Goal: Information Seeking & Learning: Learn about a topic

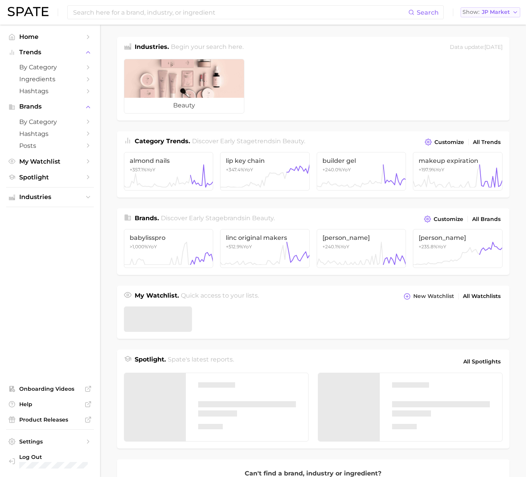
click at [493, 11] on span "JP Market" at bounding box center [496, 12] width 28 height 4
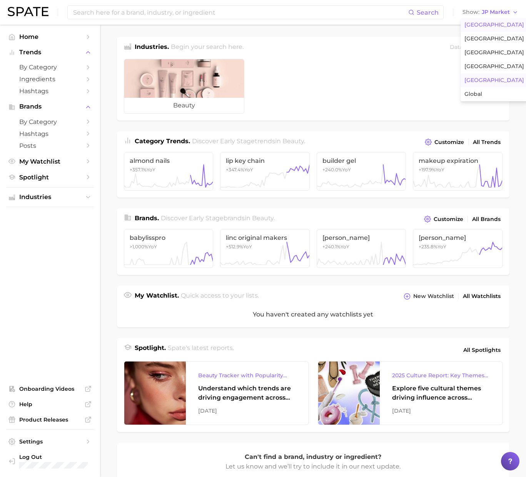
click at [490, 20] on button "[GEOGRAPHIC_DATA]" at bounding box center [494, 25] width 67 height 14
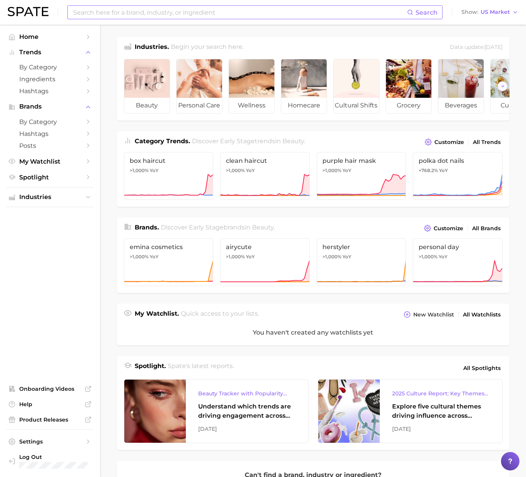
click at [390, 9] on input at bounding box center [239, 12] width 335 height 13
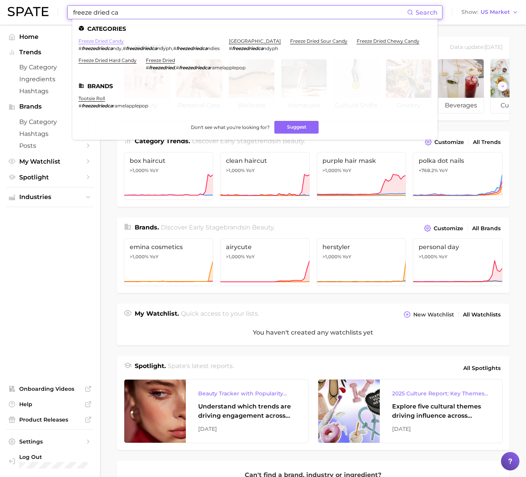
type input "freeze dried ca"
click at [100, 39] on link "freeze dried candy" at bounding box center [101, 41] width 45 height 6
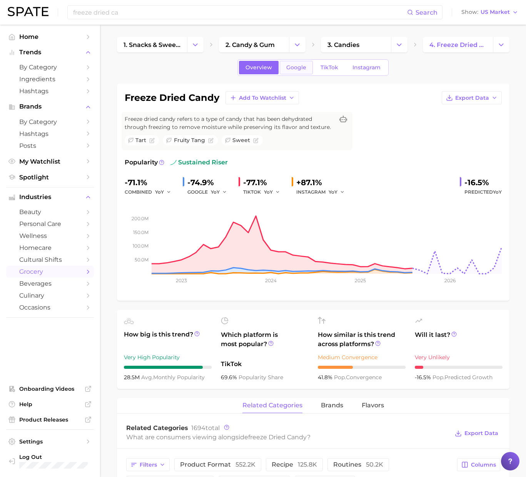
click at [290, 71] on link "Google" at bounding box center [296, 67] width 33 height 13
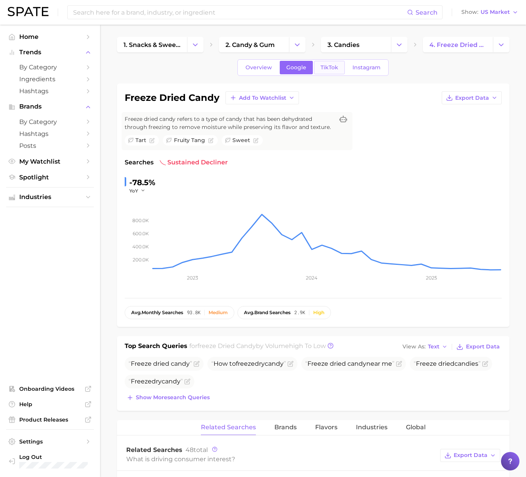
click at [329, 72] on link "TikTok" at bounding box center [329, 67] width 31 height 13
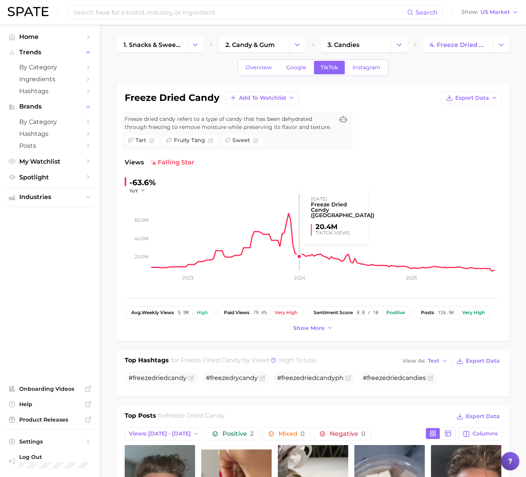
click at [290, 270] on rect at bounding box center [327, 232] width 350 height 77
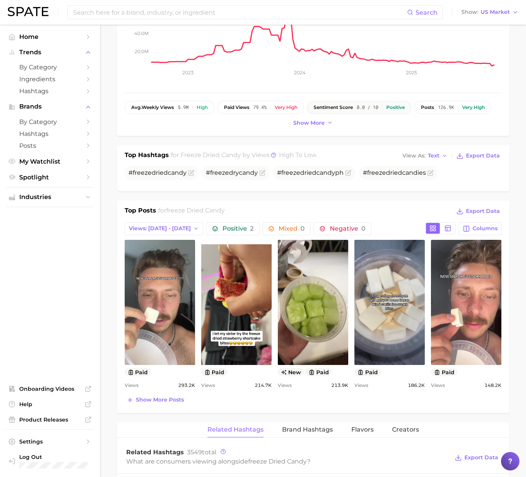
scroll to position [205, 0]
click at [159, 398] on span "Show more posts" at bounding box center [160, 399] width 48 height 7
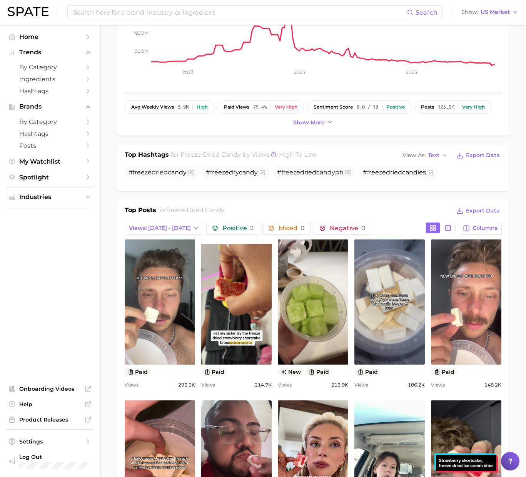
scroll to position [0, 0]
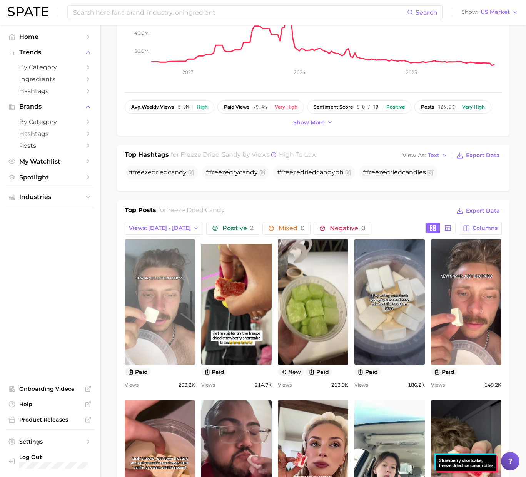
click at [150, 289] on link "view post on TikTok" at bounding box center [160, 301] width 70 height 125
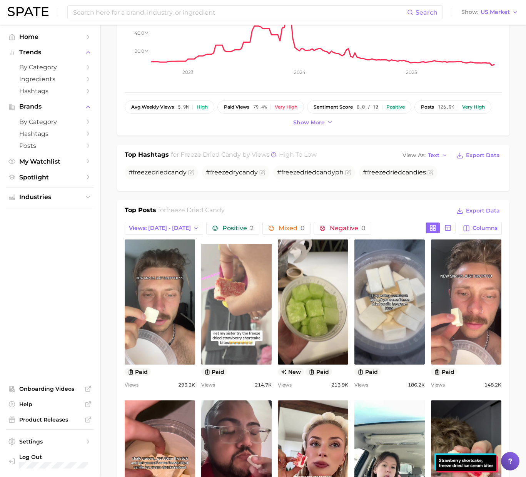
click at [232, 310] on link "view post on TikTok" at bounding box center [236, 301] width 70 height 125
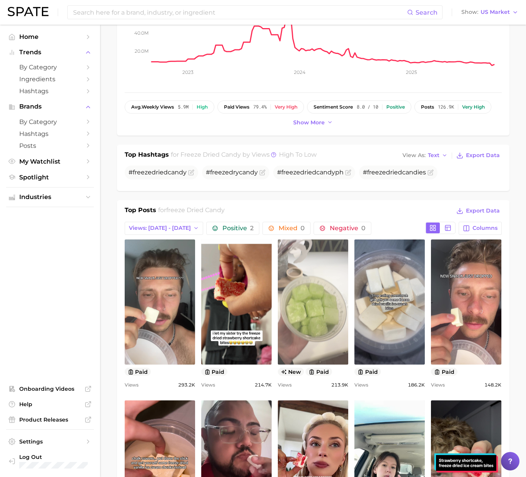
click at [306, 298] on link "view post on TikTok" at bounding box center [313, 301] width 70 height 125
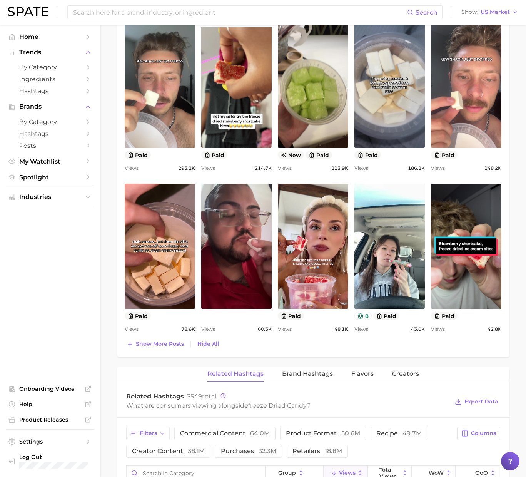
scroll to position [426, 0]
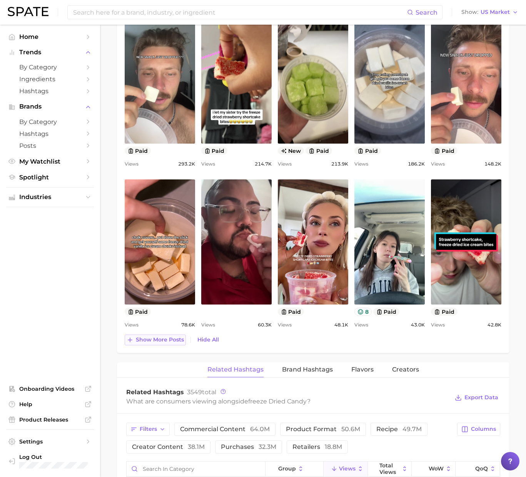
click at [158, 339] on span "Show more posts" at bounding box center [160, 339] width 48 height 7
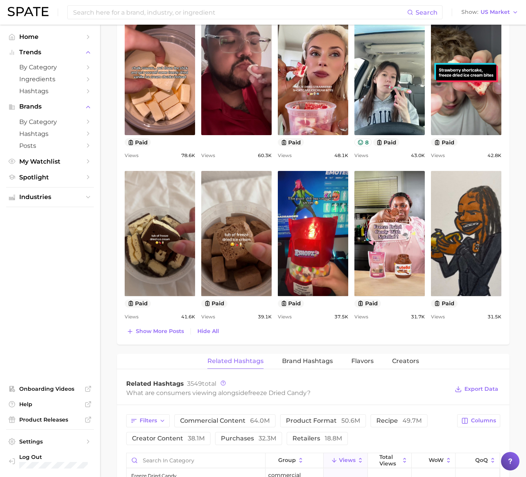
scroll to position [662, 0]
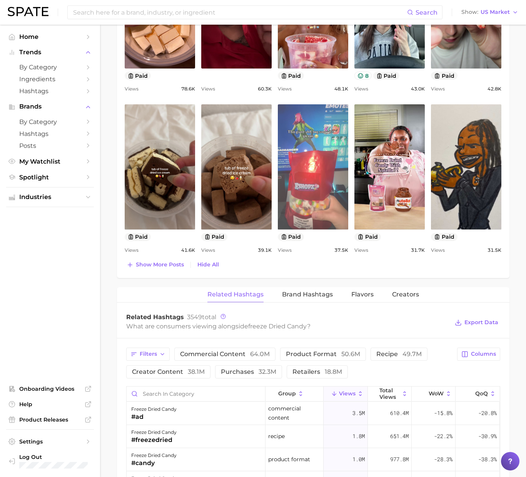
click at [306, 204] on link "view post on TikTok" at bounding box center [313, 166] width 70 height 125
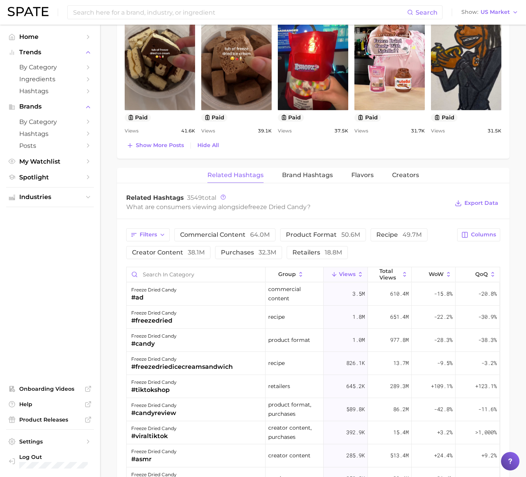
scroll to position [788, 0]
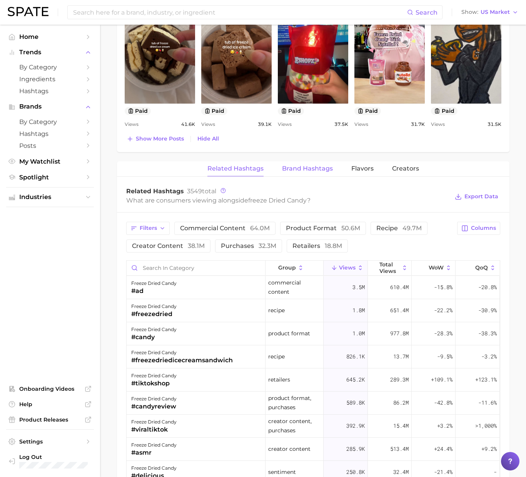
click at [324, 169] on span "Brand Hashtags" at bounding box center [307, 168] width 51 height 7
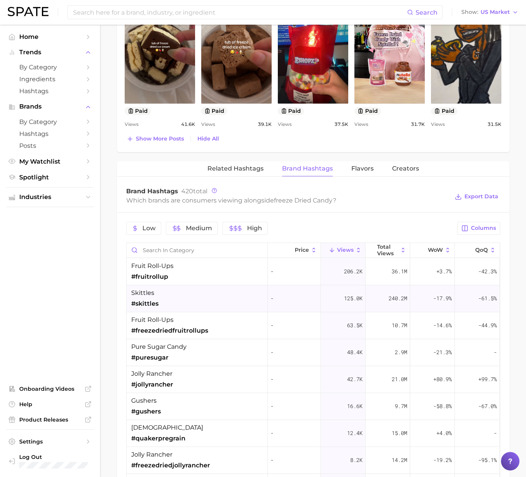
click at [186, 302] on div "skittles #skittles" at bounding box center [197, 298] width 141 height 27
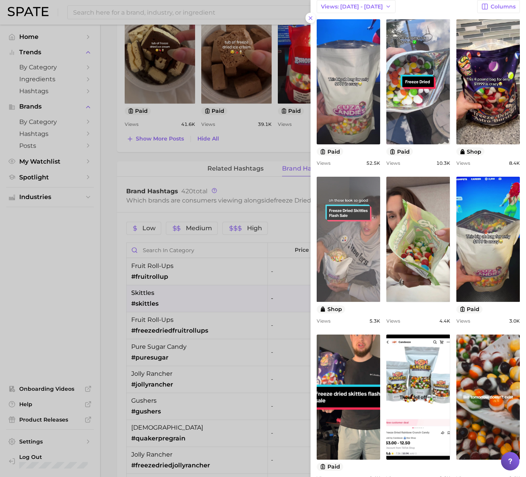
scroll to position [98, 0]
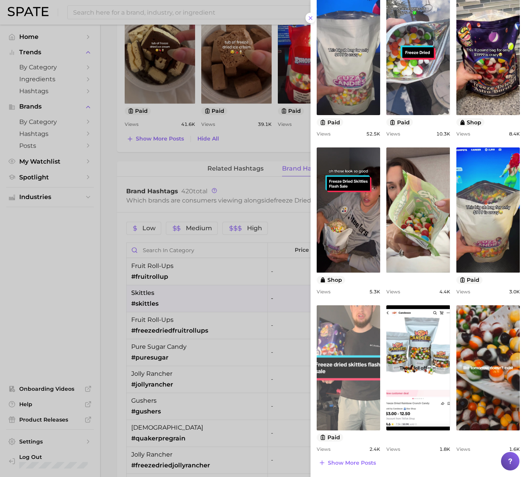
click at [362, 403] on link "view post on TikTok" at bounding box center [348, 367] width 63 height 125
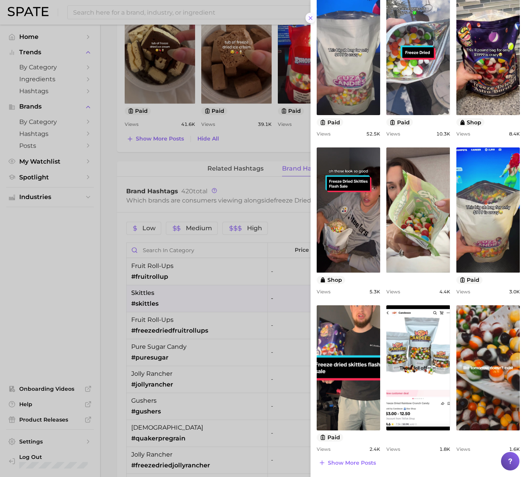
click at [309, 17] on line at bounding box center [310, 18] width 3 height 3
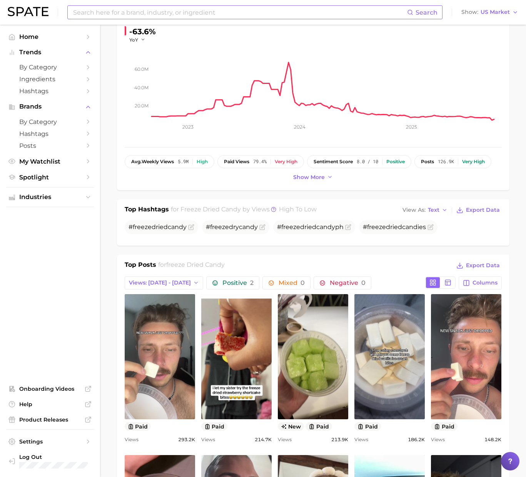
scroll to position [0, 0]
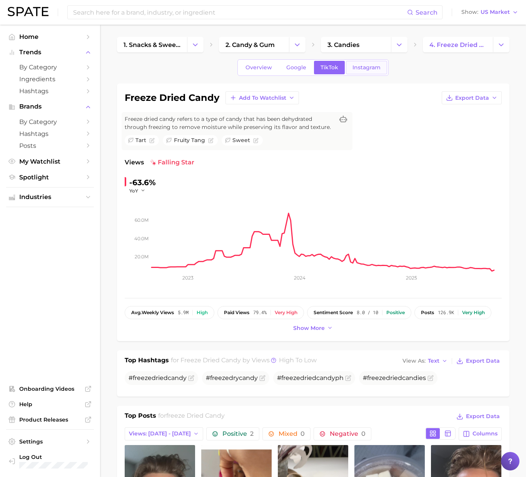
click at [368, 71] on link "Instagram" at bounding box center [366, 67] width 41 height 13
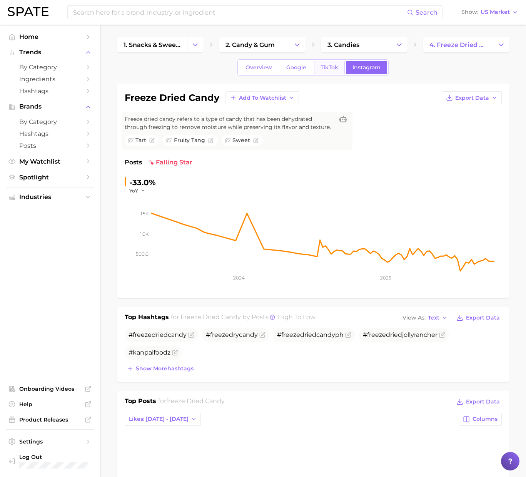
click at [331, 70] on span "TikTok" at bounding box center [330, 67] width 18 height 7
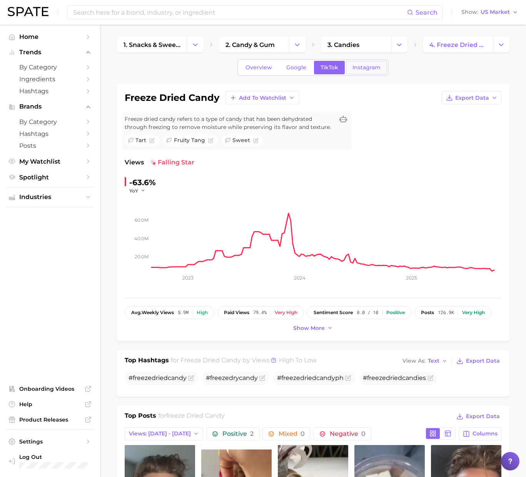
click at [357, 68] on span "Instagram" at bounding box center [366, 67] width 28 height 7
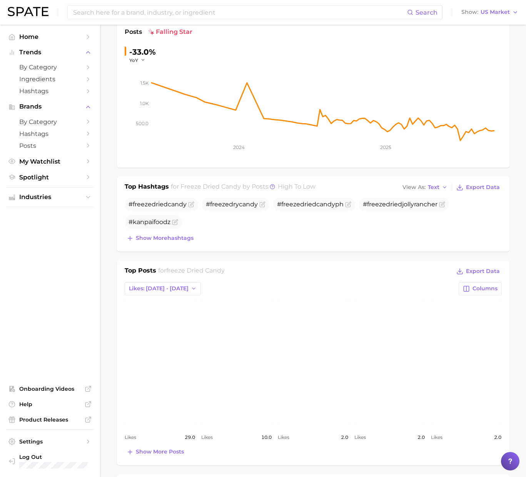
scroll to position [134, 0]
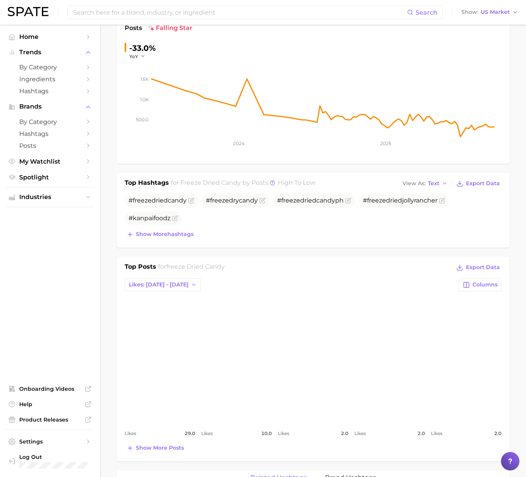
click at [322, 372] on link "view post on Instagram" at bounding box center [313, 358] width 70 height 125
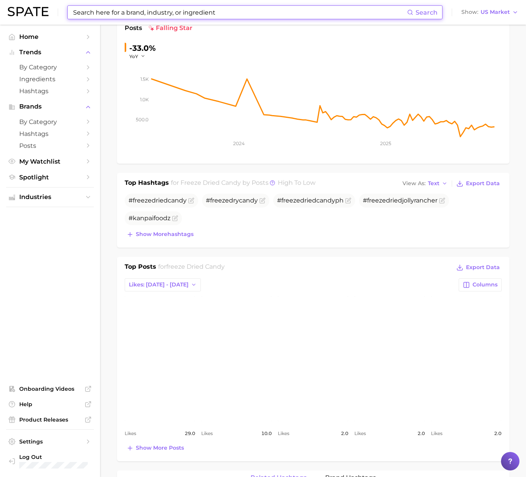
click at [181, 10] on input at bounding box center [239, 12] width 335 height 13
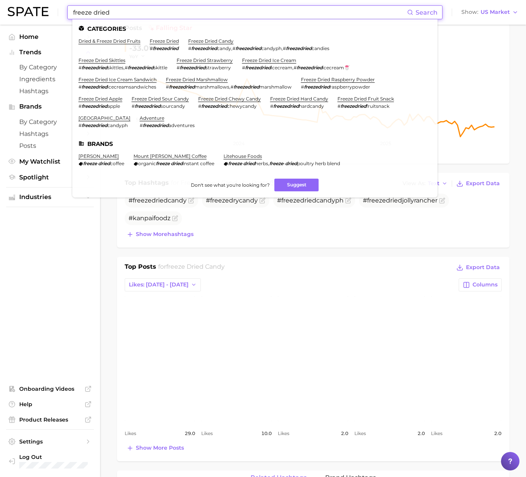
scroll to position [135, 0]
type input "freeze dried"
click at [116, 62] on link "freeze dried skittles" at bounding box center [102, 60] width 47 height 6
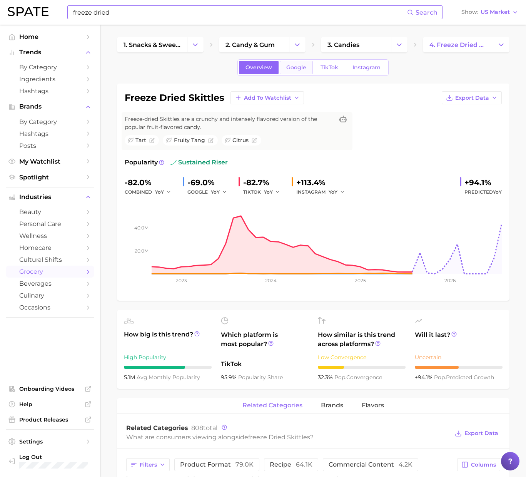
click at [300, 68] on span "Google" at bounding box center [296, 67] width 20 height 7
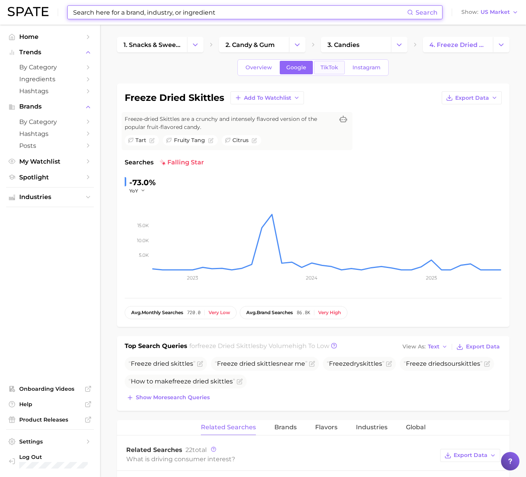
click at [323, 70] on span "TikTok" at bounding box center [330, 67] width 18 height 7
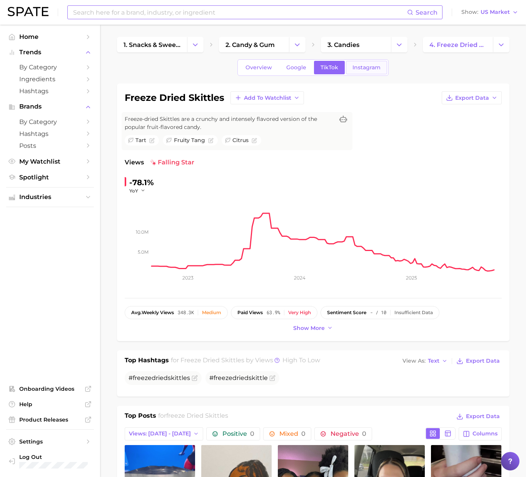
click at [357, 64] on span "Instagram" at bounding box center [366, 67] width 28 height 7
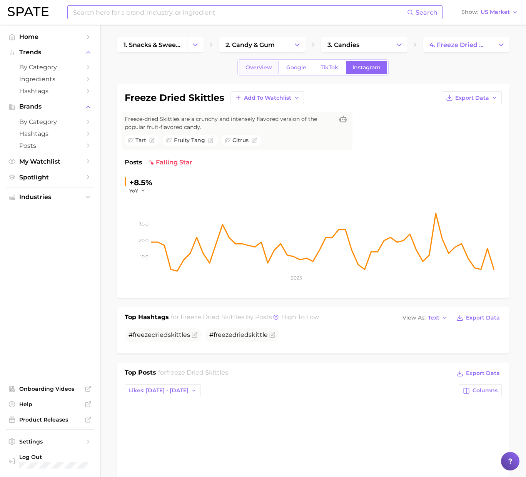
click at [252, 72] on link "Overview" at bounding box center [259, 67] width 40 height 13
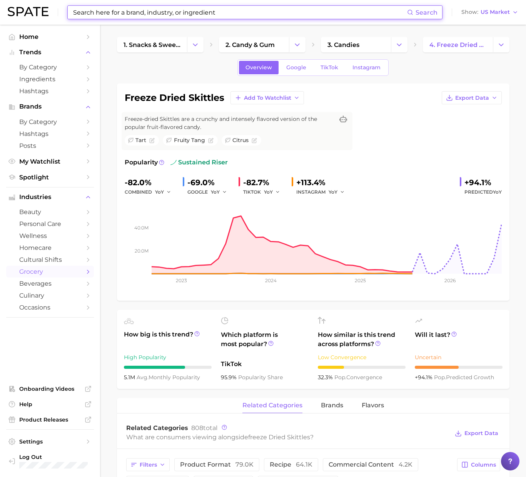
click at [228, 13] on input at bounding box center [239, 12] width 335 height 13
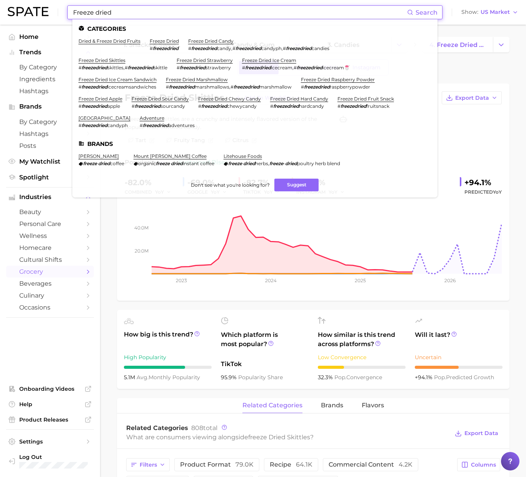
type input "Freeze dried"
click at [168, 44] on li "freeze dried # freezedried" at bounding box center [164, 44] width 29 height 13
click at [169, 41] on link "freeze dried" at bounding box center [164, 41] width 29 height 6
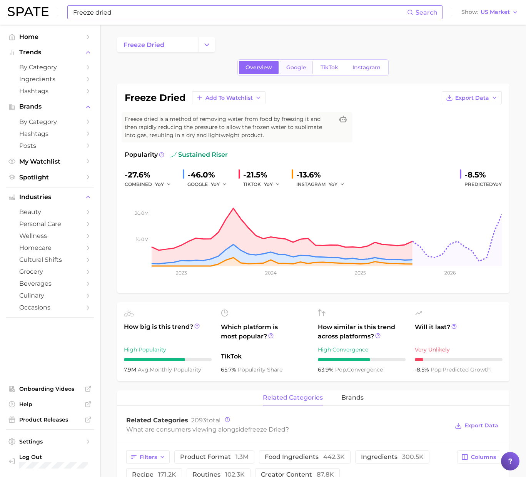
click at [290, 68] on span "Google" at bounding box center [296, 67] width 20 height 7
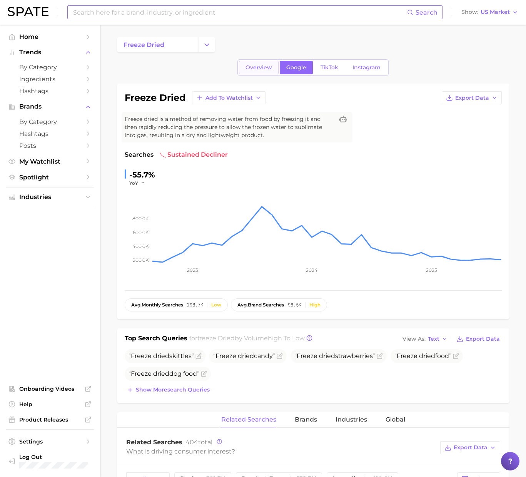
click at [262, 68] on span "Overview" at bounding box center [259, 67] width 27 height 7
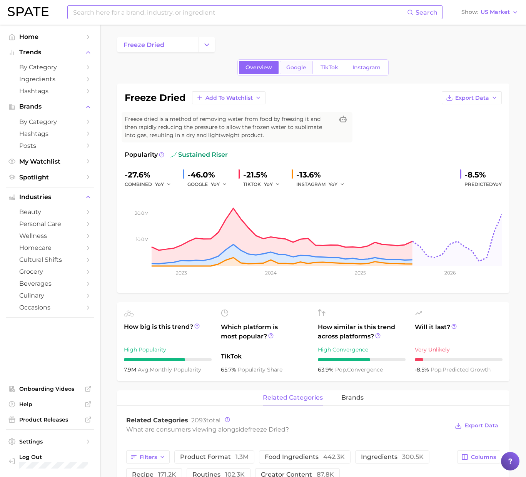
click at [290, 70] on span "Google" at bounding box center [296, 67] width 20 height 7
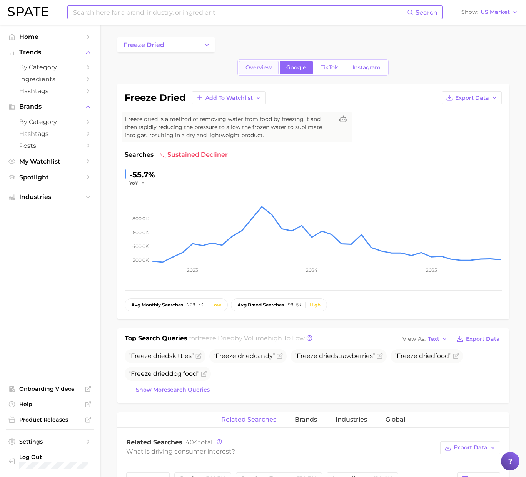
click at [264, 63] on link "Overview" at bounding box center [259, 67] width 40 height 13
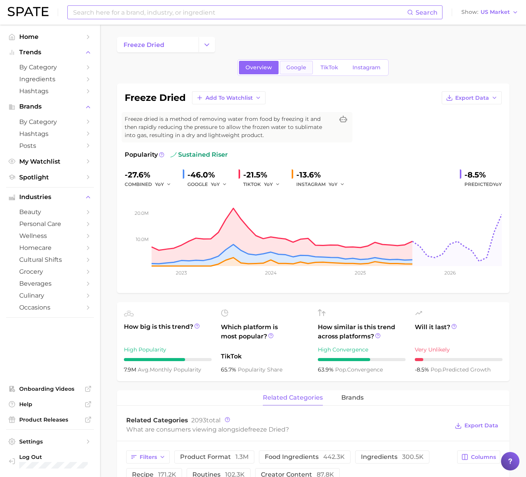
click at [288, 64] on span "Google" at bounding box center [296, 67] width 20 height 7
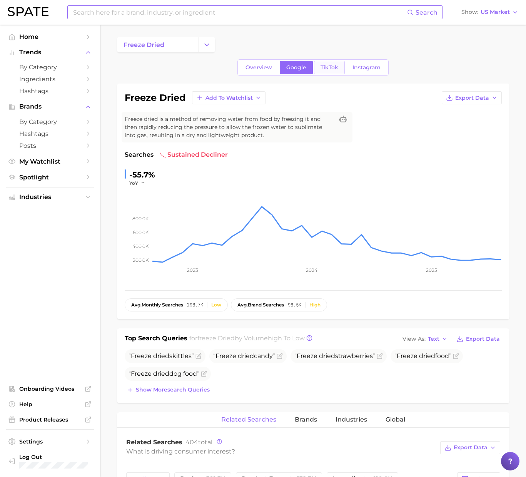
click at [327, 69] on span "TikTok" at bounding box center [330, 67] width 18 height 7
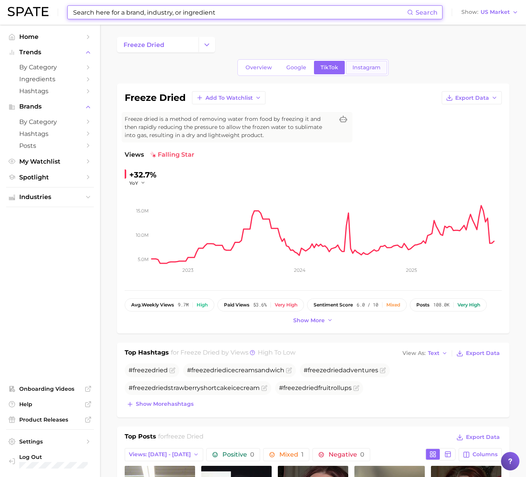
click at [373, 73] on link "Instagram" at bounding box center [366, 67] width 41 height 13
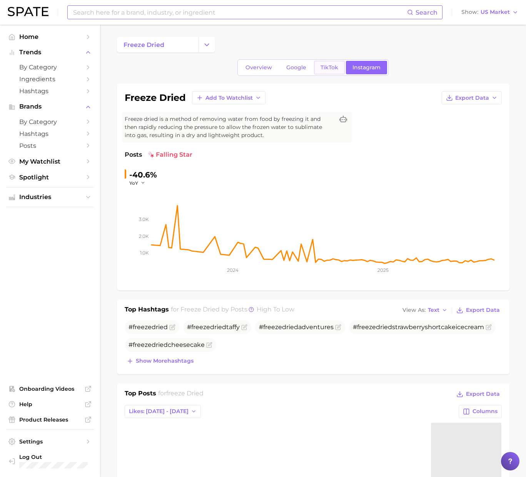
click at [324, 70] on span "TikTok" at bounding box center [330, 67] width 18 height 7
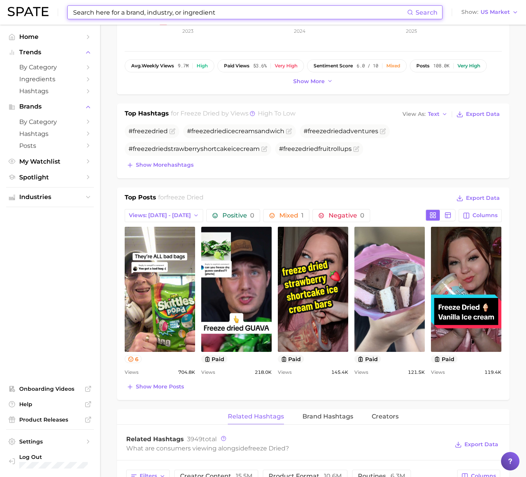
scroll to position [245, 0]
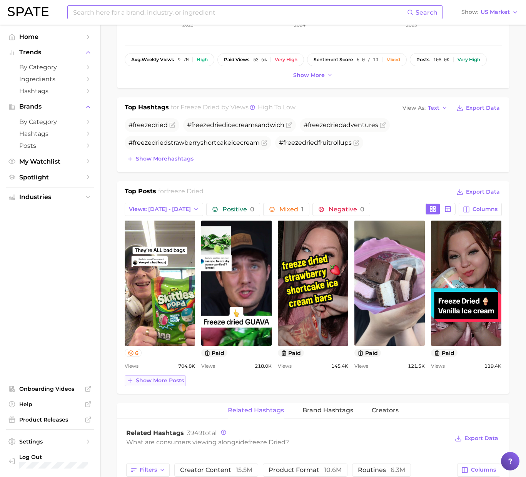
click at [177, 381] on span "Show more posts" at bounding box center [160, 380] width 48 height 7
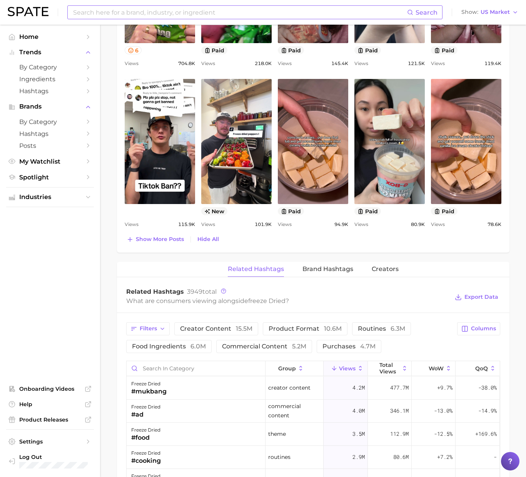
scroll to position [548, 0]
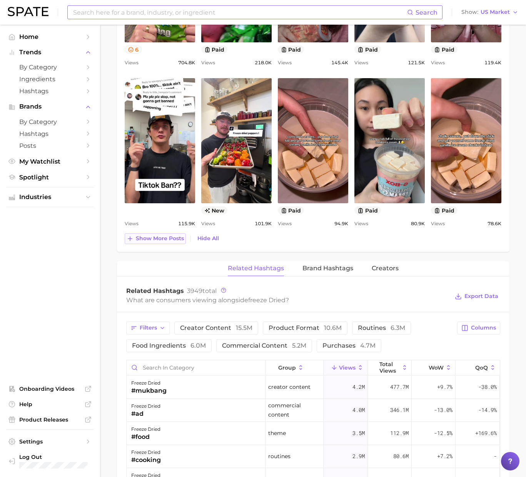
click at [149, 239] on span "Show more posts" at bounding box center [160, 238] width 48 height 7
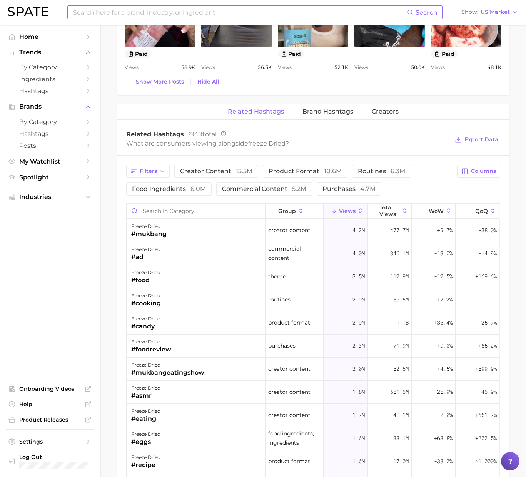
scroll to position [868, 0]
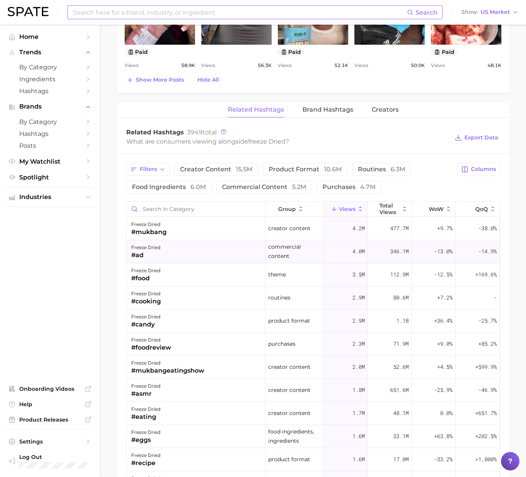
click at [228, 260] on div "freeze dried #ad" at bounding box center [196, 251] width 139 height 23
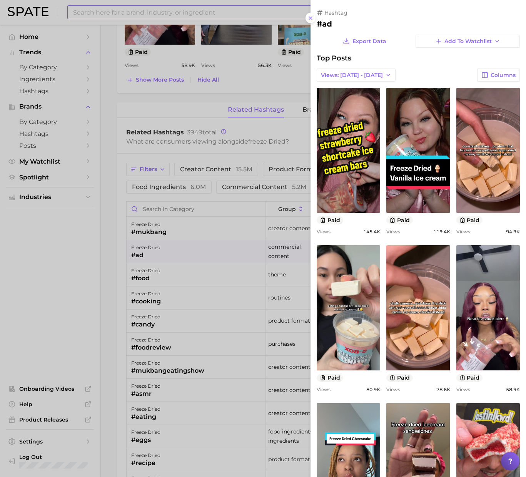
scroll to position [0, 0]
click at [113, 269] on div at bounding box center [263, 238] width 526 height 477
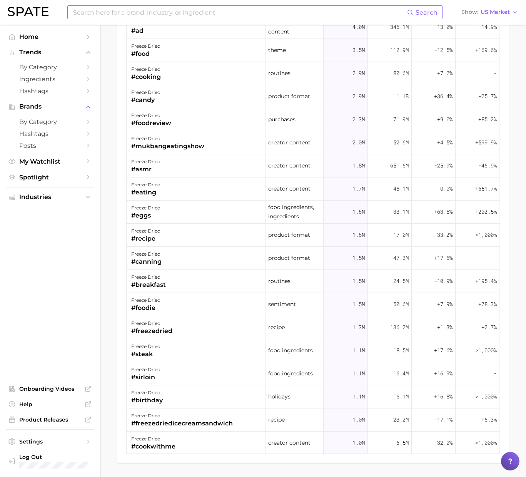
scroll to position [1093, 0]
click at [215, 208] on div "freeze dried #eggs" at bounding box center [196, 211] width 139 height 23
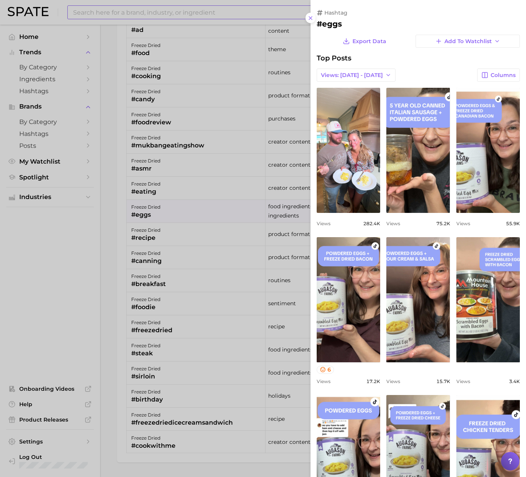
scroll to position [0, 0]
click at [106, 272] on div at bounding box center [263, 238] width 526 height 477
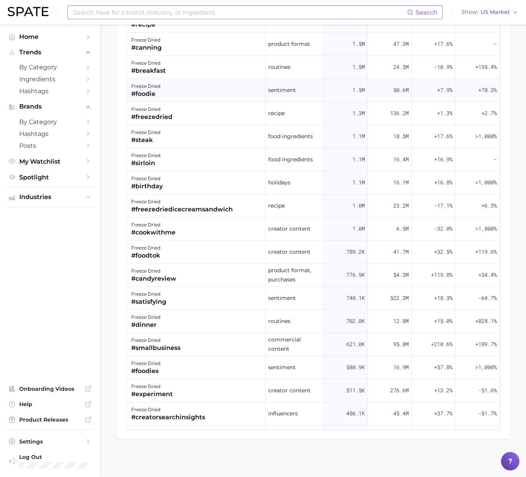
scroll to position [197, 0]
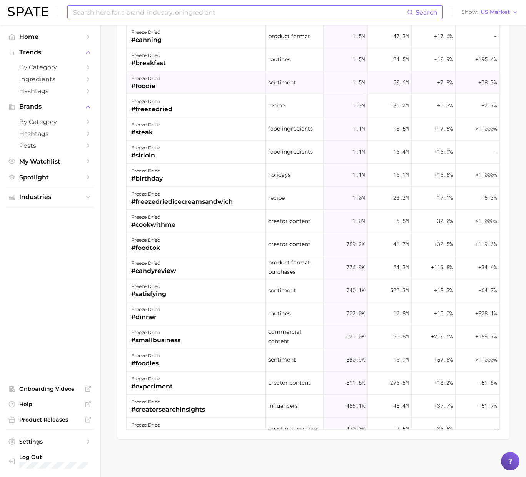
click at [153, 272] on div "#candyreview" at bounding box center [153, 270] width 45 height 9
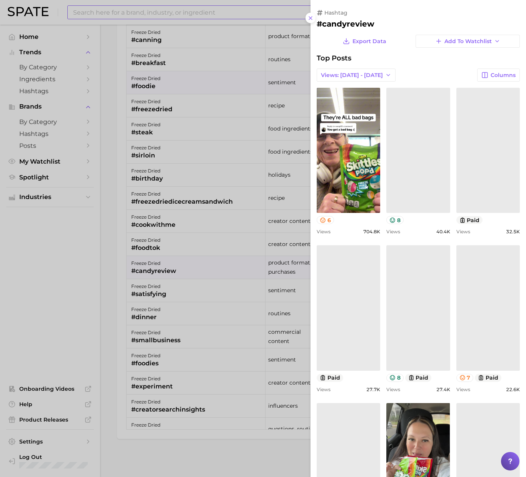
scroll to position [0, 0]
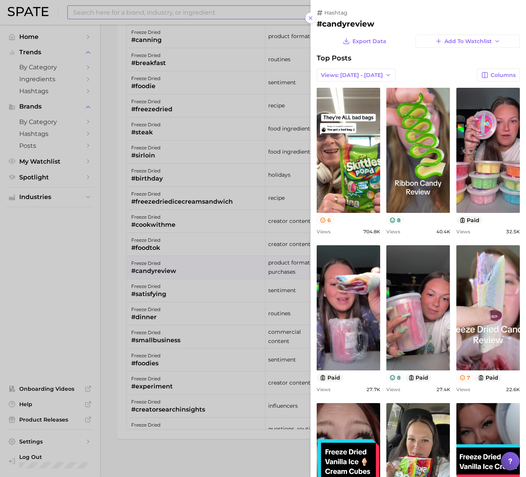
click at [345, 216] on div "6" at bounding box center [348, 220] width 63 height 8
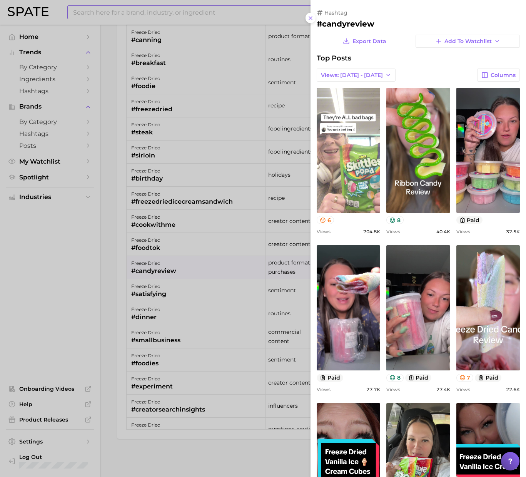
click at [351, 181] on link "view post on TikTok" at bounding box center [348, 150] width 63 height 125
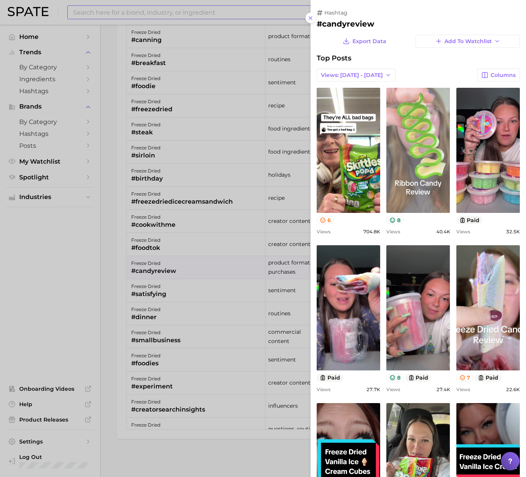
click at [414, 204] on link "view post on TikTok" at bounding box center [417, 150] width 63 height 125
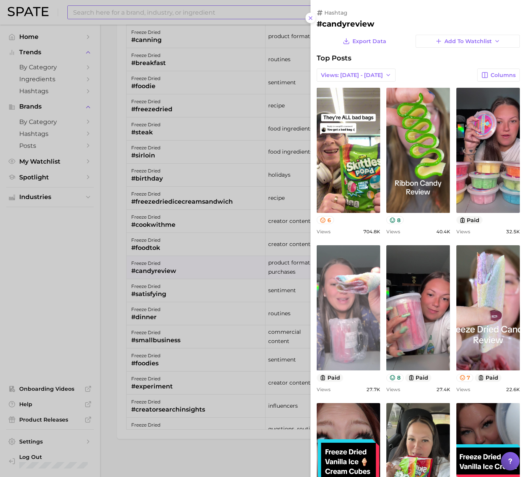
scroll to position [98, 0]
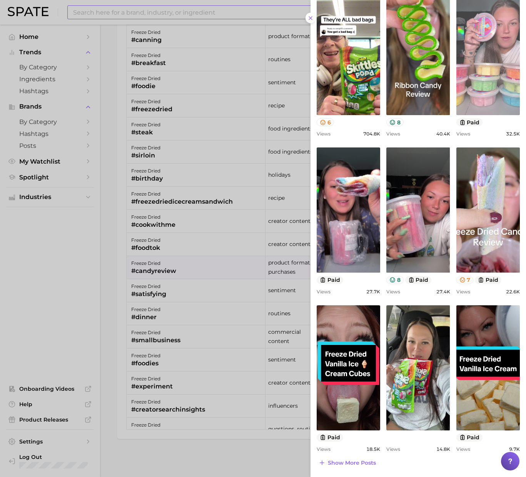
click at [478, 97] on link "view post on TikTok" at bounding box center [487, 52] width 63 height 125
